Goal: Task Accomplishment & Management: Use online tool/utility

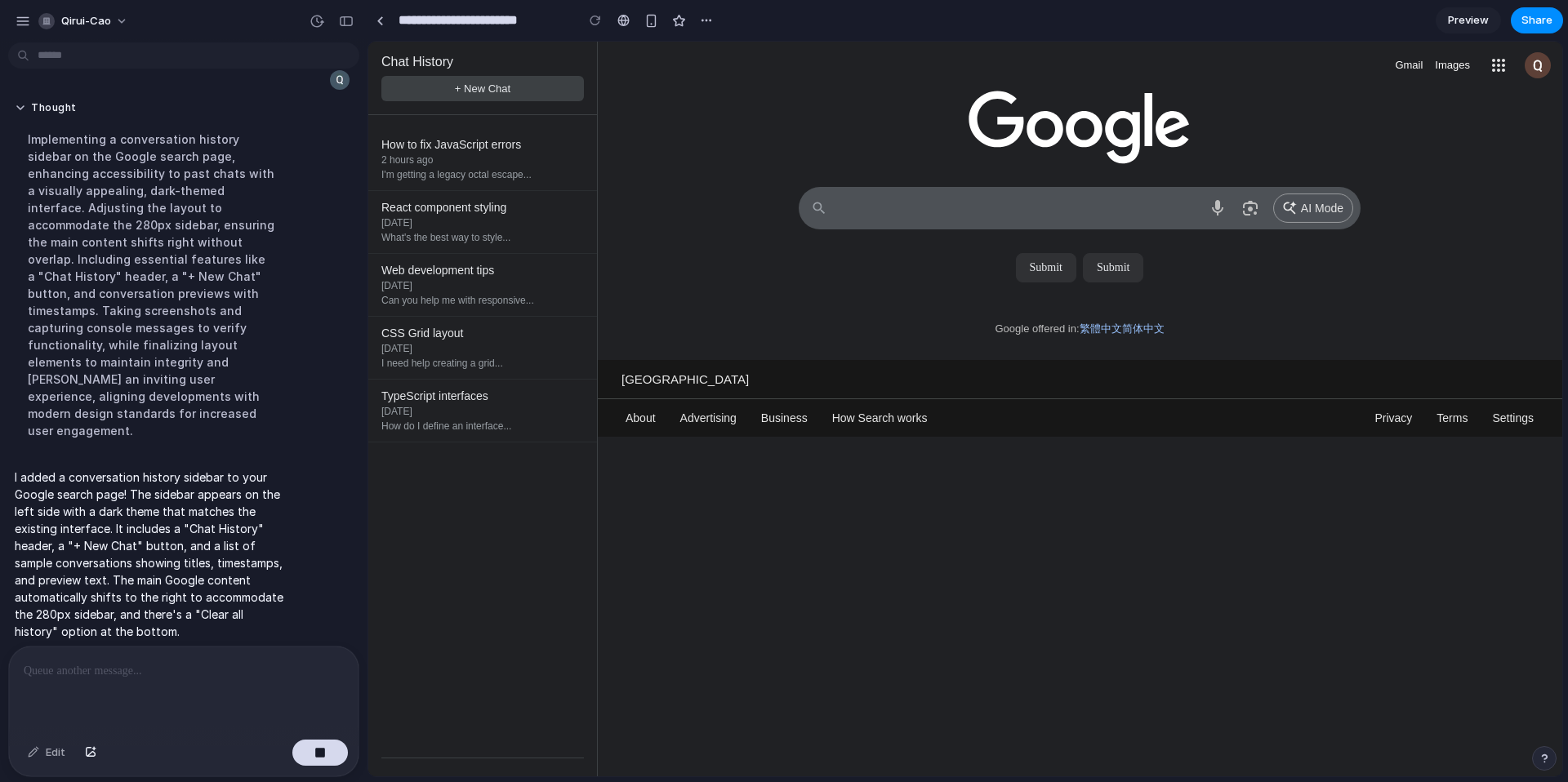
scroll to position [607, 0]
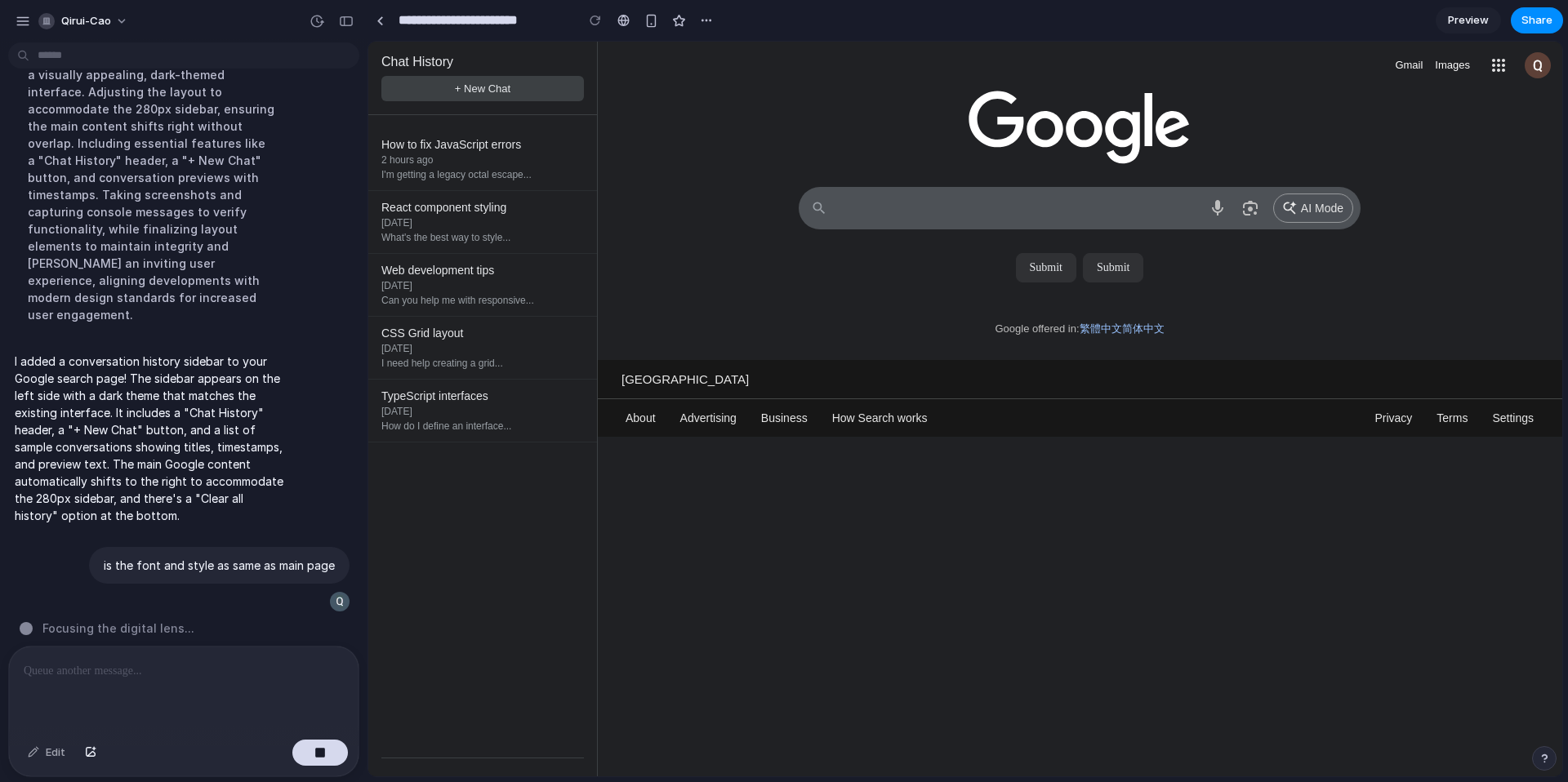
click at [703, 395] on div "Hong Kong" at bounding box center [1080, 380] width 965 height 39
click at [973, 381] on div "Hong Kong" at bounding box center [1080, 380] width 965 height 39
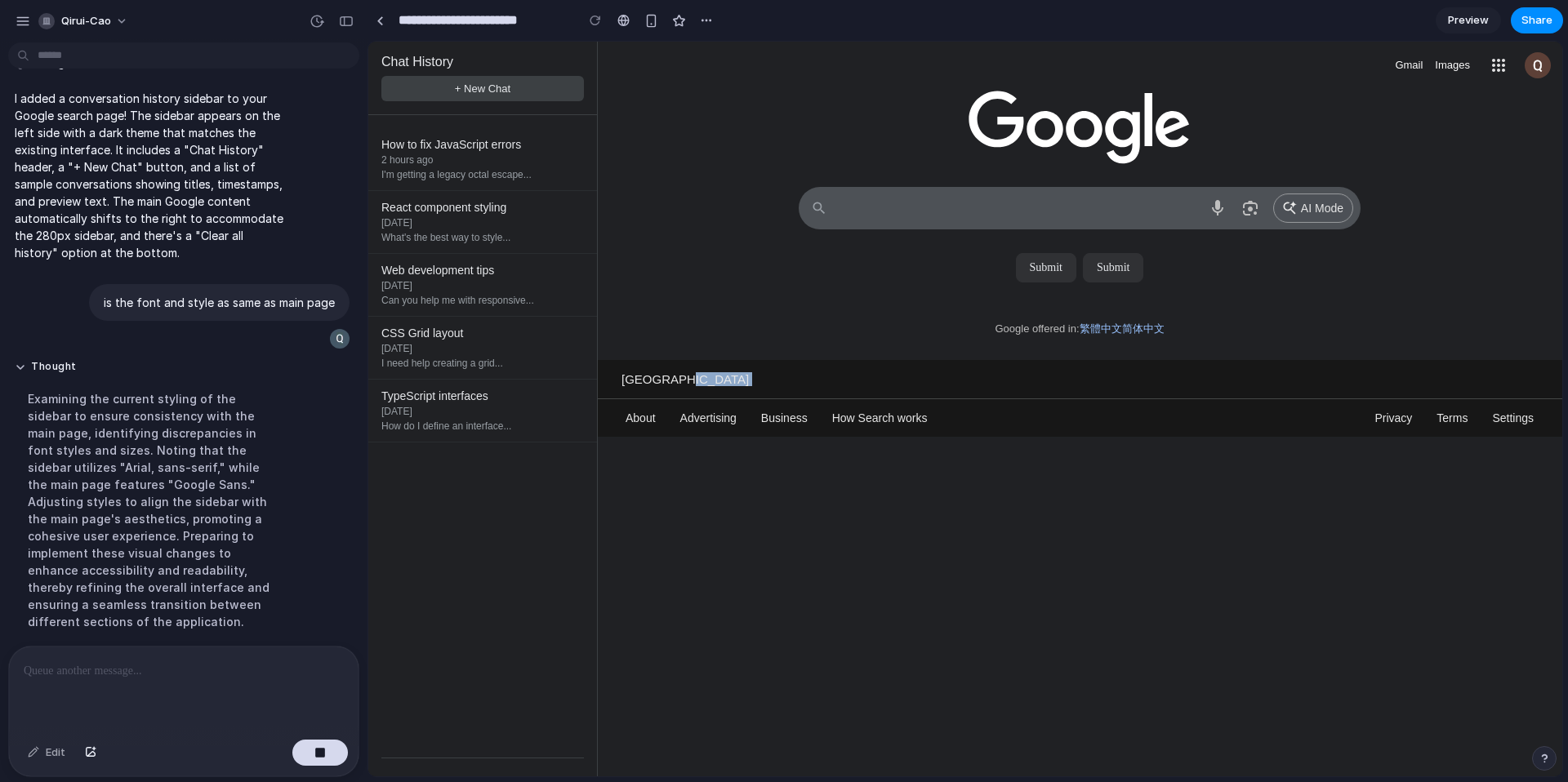
scroll to position [590, 0]
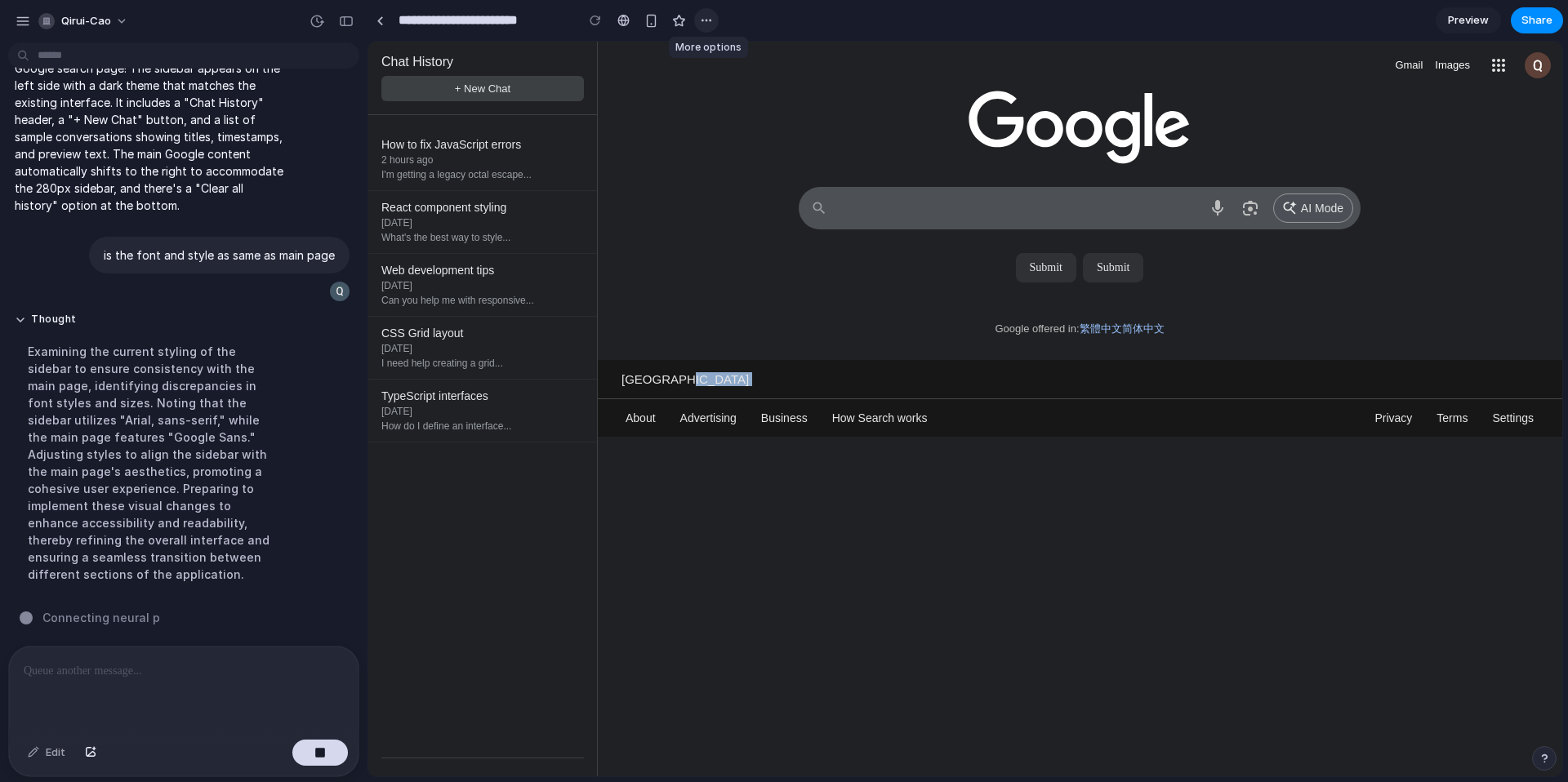
click at [705, 26] on div "button" at bounding box center [706, 19] width 13 height 13
click at [692, 141] on div "Duplicate Delete" at bounding box center [784, 391] width 1568 height 782
click at [353, 17] on div "button" at bounding box center [346, 21] width 14 height 12
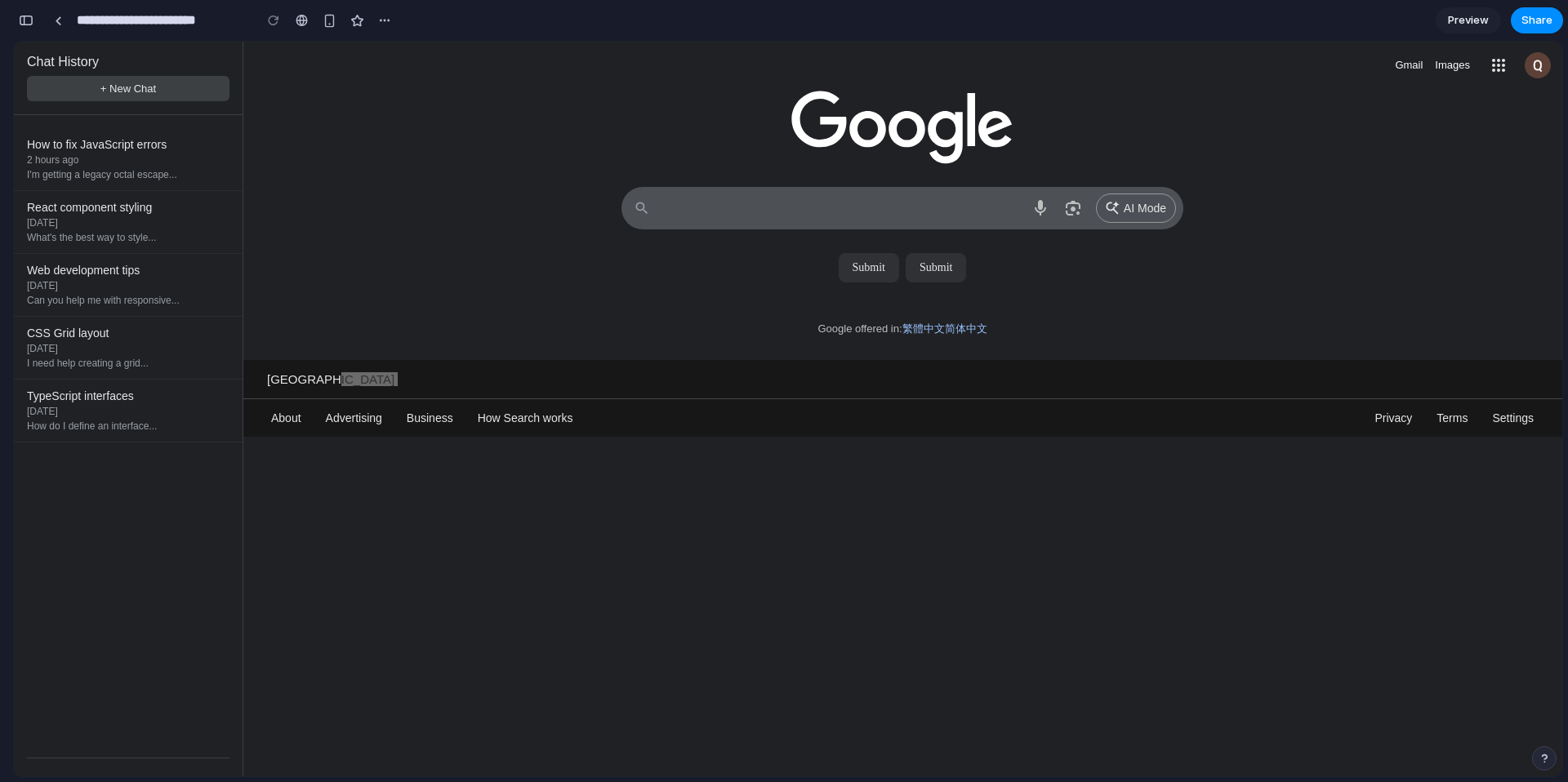
scroll to position [830, 0]
drag, startPoint x: 359, startPoint y: 393, endPoint x: 375, endPoint y: 426, distance: 36.7
click at [369, 499] on body "Chat History + New Chat How to fix JavaScript errors 2 hours ago I'm getting a …" at bounding box center [787, 408] width 1548 height 735
click at [406, 387] on div "Hong Kong" at bounding box center [903, 380] width 1319 height 39
